Goal: Task Accomplishment & Management: Manage account settings

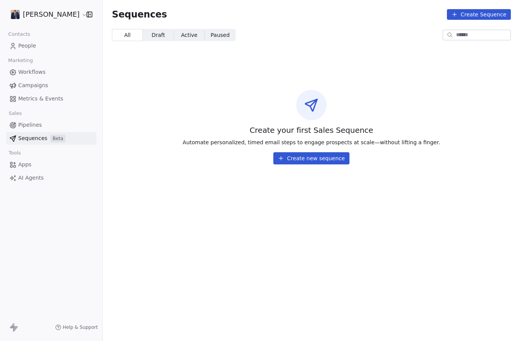
click at [44, 12] on html "[PERSON_NAME] Contacts People Marketing Workflows Campaigns Metrics & Events Sa…" at bounding box center [260, 170] width 520 height 341
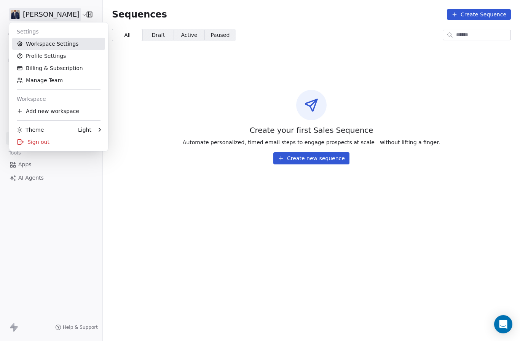
click at [47, 45] on link "Workspace Settings" at bounding box center [58, 44] width 93 height 12
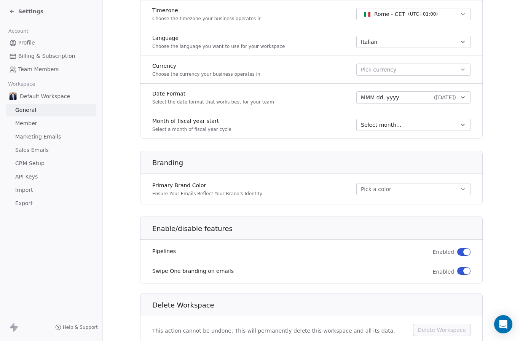
scroll to position [27, 0]
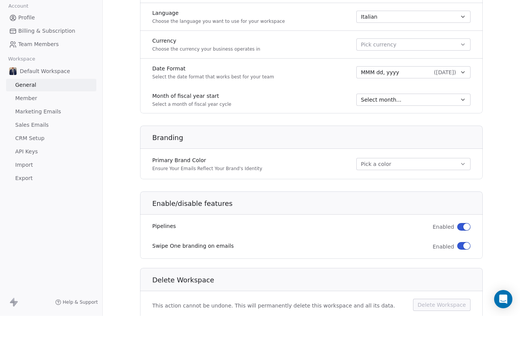
click at [64, 144] on link "Sales Emails" at bounding box center [51, 150] width 90 height 13
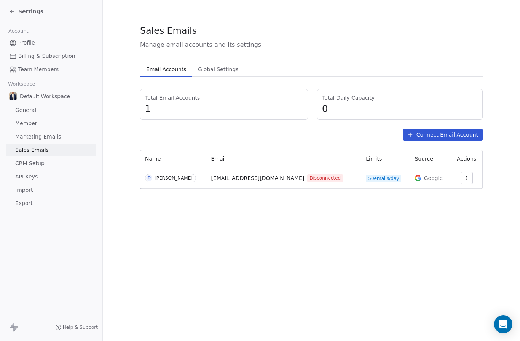
click at [54, 165] on link "CRM Setup" at bounding box center [51, 163] width 90 height 13
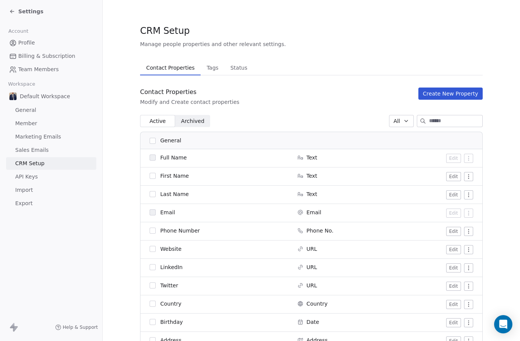
click at [52, 176] on link "API Keys" at bounding box center [51, 177] width 90 height 13
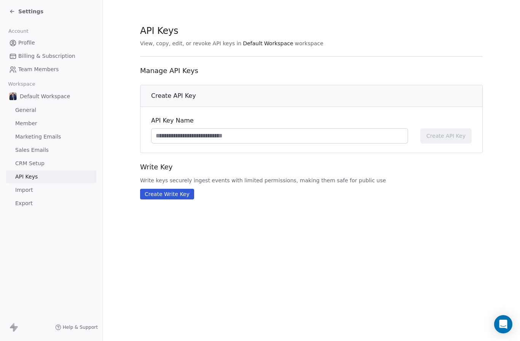
click at [50, 191] on link "Import" at bounding box center [51, 190] width 90 height 13
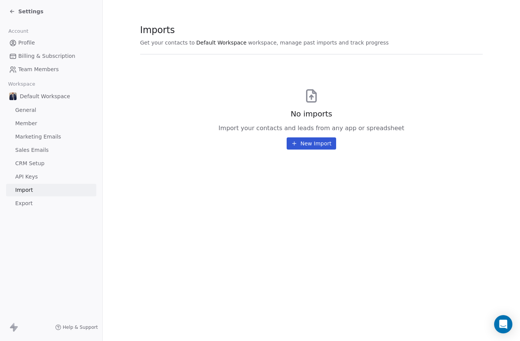
click at [53, 142] on link "Marketing Emails" at bounding box center [51, 137] width 90 height 13
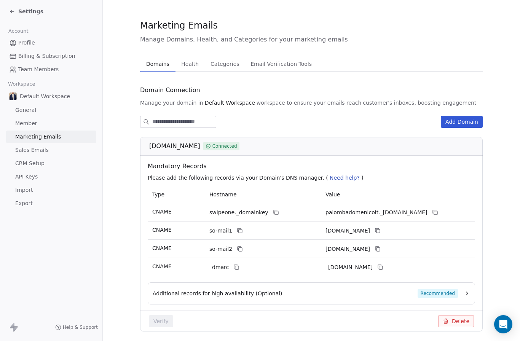
scroll to position [27, 0]
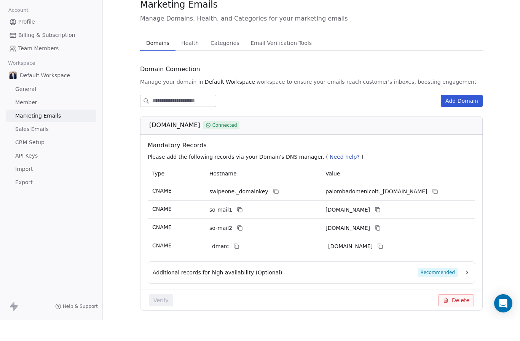
click at [275, 289] on div "Additional records for high availability (Optional) Recommended" at bounding box center [306, 293] width 306 height 9
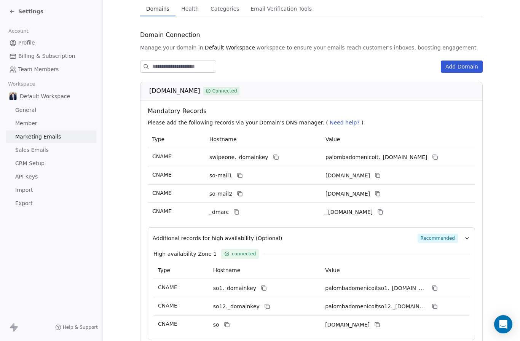
scroll to position [61, 0]
click at [273, 154] on icon at bounding box center [276, 157] width 6 height 6
click at [434, 157] on icon at bounding box center [435, 157] width 3 height 3
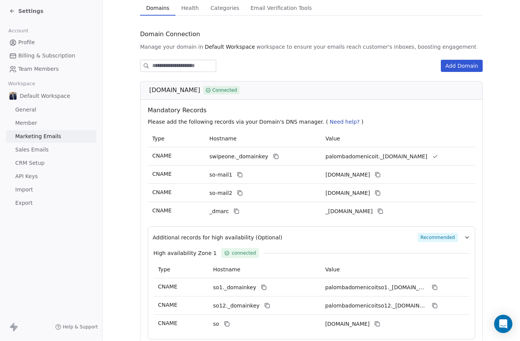
scroll to position [27, 0]
click at [237, 172] on icon at bounding box center [240, 175] width 6 height 6
click at [381, 175] on icon at bounding box center [378, 175] width 6 height 6
click at [237, 195] on icon at bounding box center [240, 193] width 6 height 6
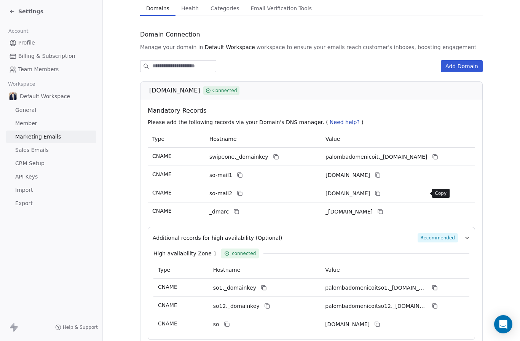
click at [381, 194] on icon at bounding box center [378, 193] width 6 height 6
click at [235, 188] on td "so-mail2" at bounding box center [263, 193] width 116 height 18
click at [237, 212] on icon at bounding box center [237, 212] width 6 height 6
click at [384, 213] on icon at bounding box center [381, 212] width 6 height 6
click at [273, 131] on th "Hostname" at bounding box center [263, 139] width 116 height 17
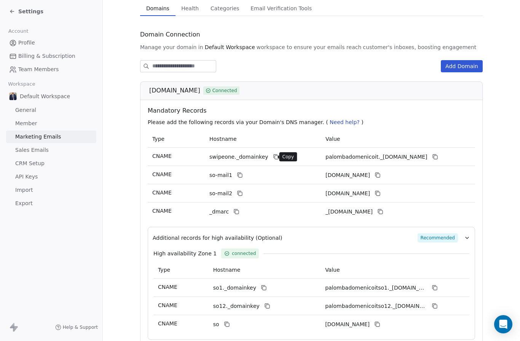
click at [273, 158] on icon at bounding box center [276, 157] width 6 height 6
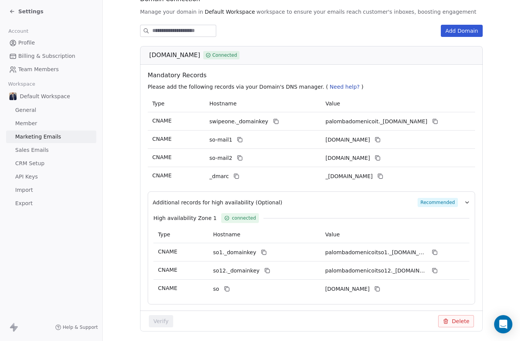
scroll to position [27, 0]
click at [459, 315] on button "Delete" at bounding box center [456, 321] width 36 height 12
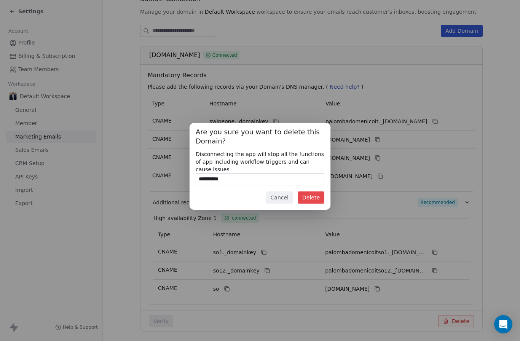
type input "**********"
click at [313, 198] on button "Delete" at bounding box center [311, 198] width 27 height 12
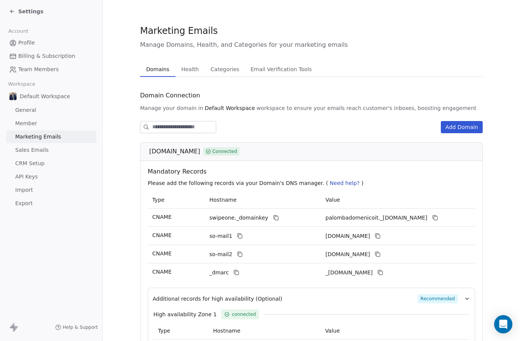
scroll to position [0, 0]
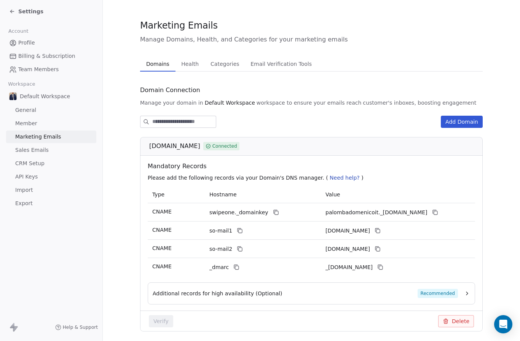
scroll to position [5, 0]
click at [459, 123] on button "Add Domain" at bounding box center [462, 122] width 42 height 12
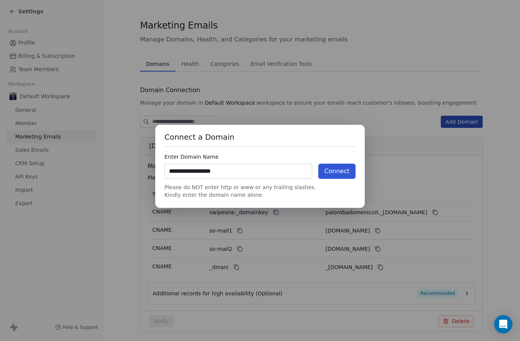
type input "**********"
click at [344, 166] on button "Connect" at bounding box center [336, 171] width 37 height 15
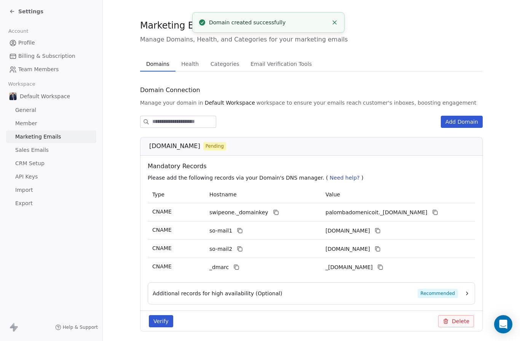
scroll to position [27, 0]
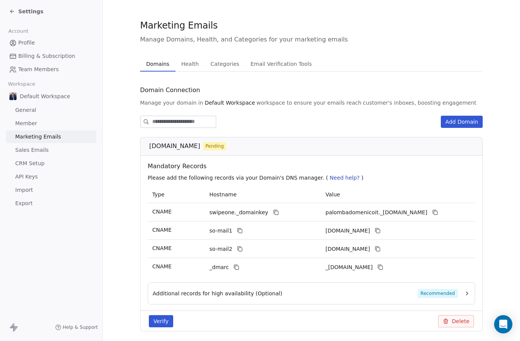
click at [165, 315] on button "Verify" at bounding box center [161, 321] width 24 height 12
